Goal: Check status

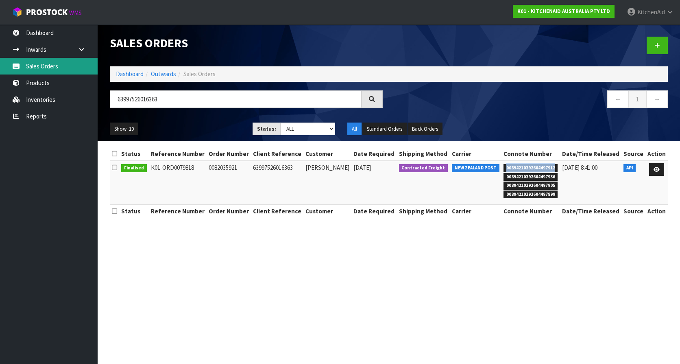
click at [55, 63] on link "Sales Orders" at bounding box center [49, 66] width 98 height 17
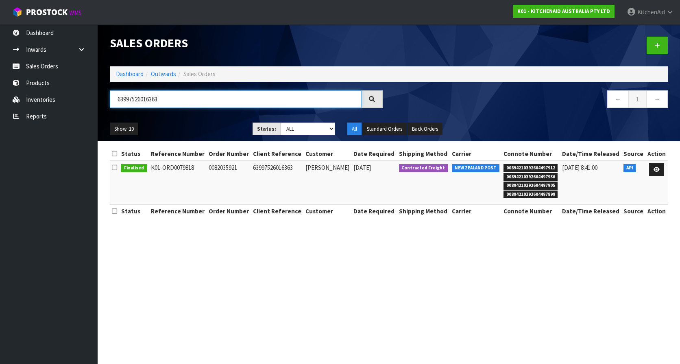
click at [173, 98] on input "63997526016363" at bounding box center [236, 99] width 252 height 18
paste input "64032719274347"
type input "64032719274347"
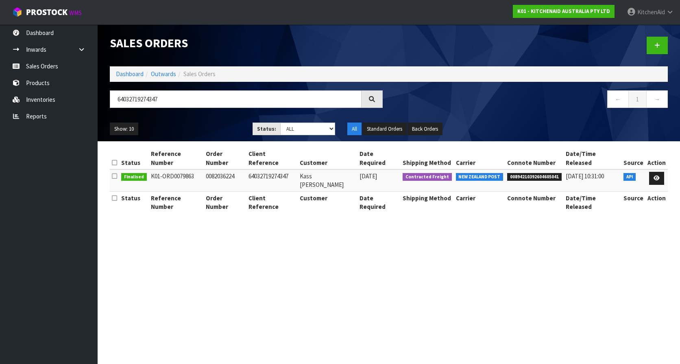
click at [531, 173] on span "00894210392604605041" at bounding box center [535, 177] width 55 height 8
click at [532, 173] on span "00894210392604605041" at bounding box center [535, 177] width 55 height 8
copy span "00894210392604605041"
